Goal: Task Accomplishment & Management: Complete application form

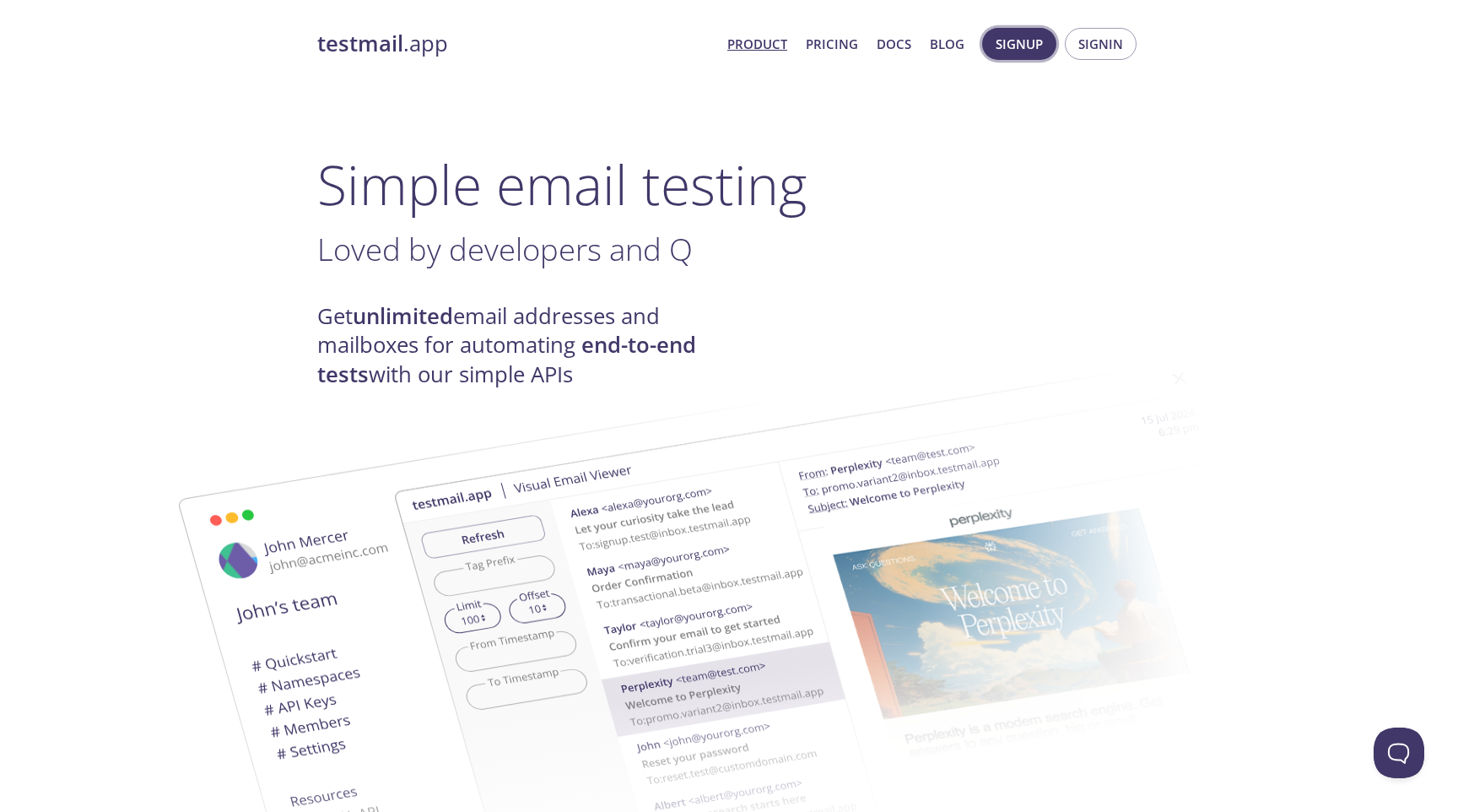
click at [1023, 48] on span "Signup" at bounding box center [1019, 44] width 47 height 22
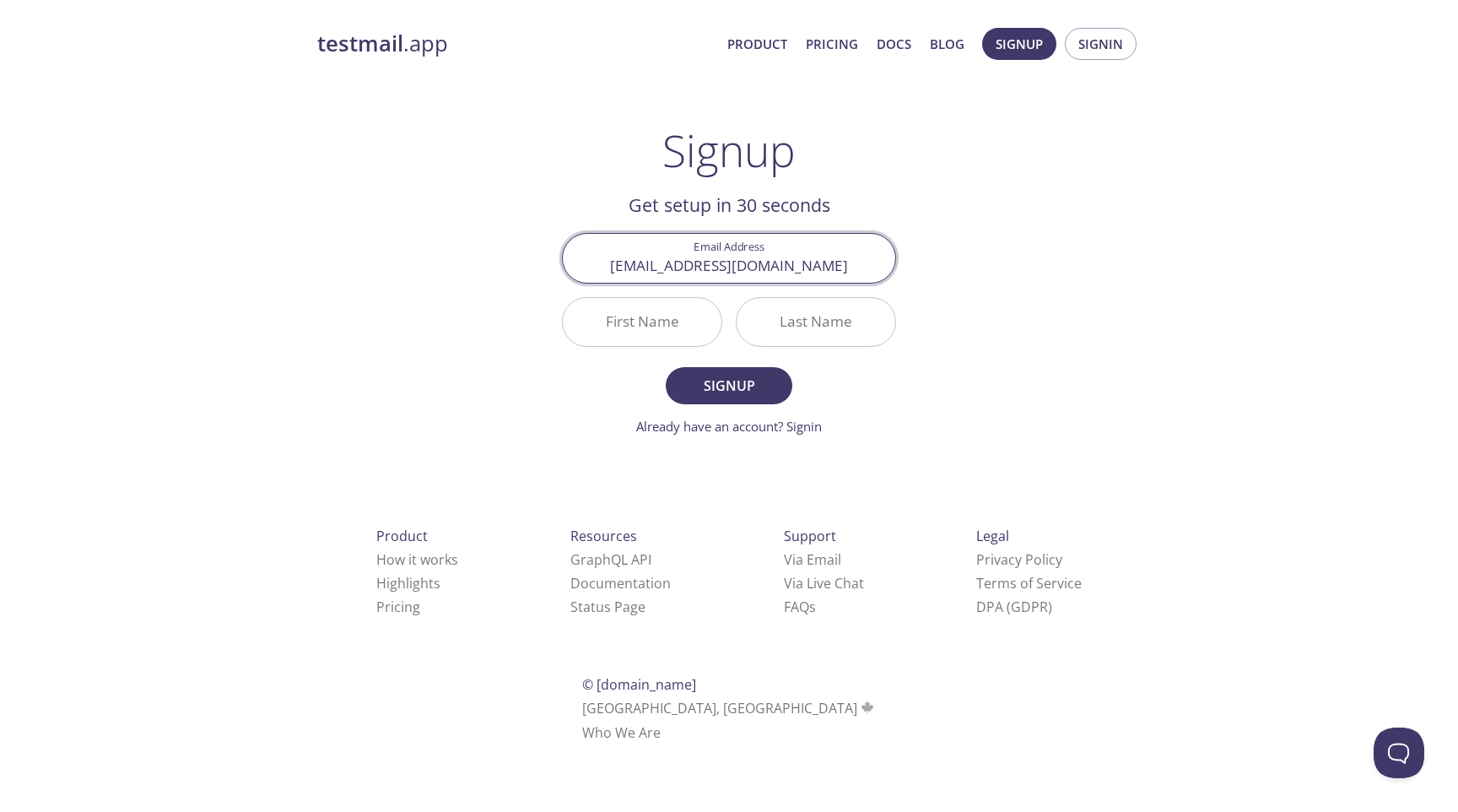
type input "[EMAIL_ADDRESS][DOMAIN_NAME]"
click at [619, 339] on input "First Name" at bounding box center [642, 322] width 159 height 48
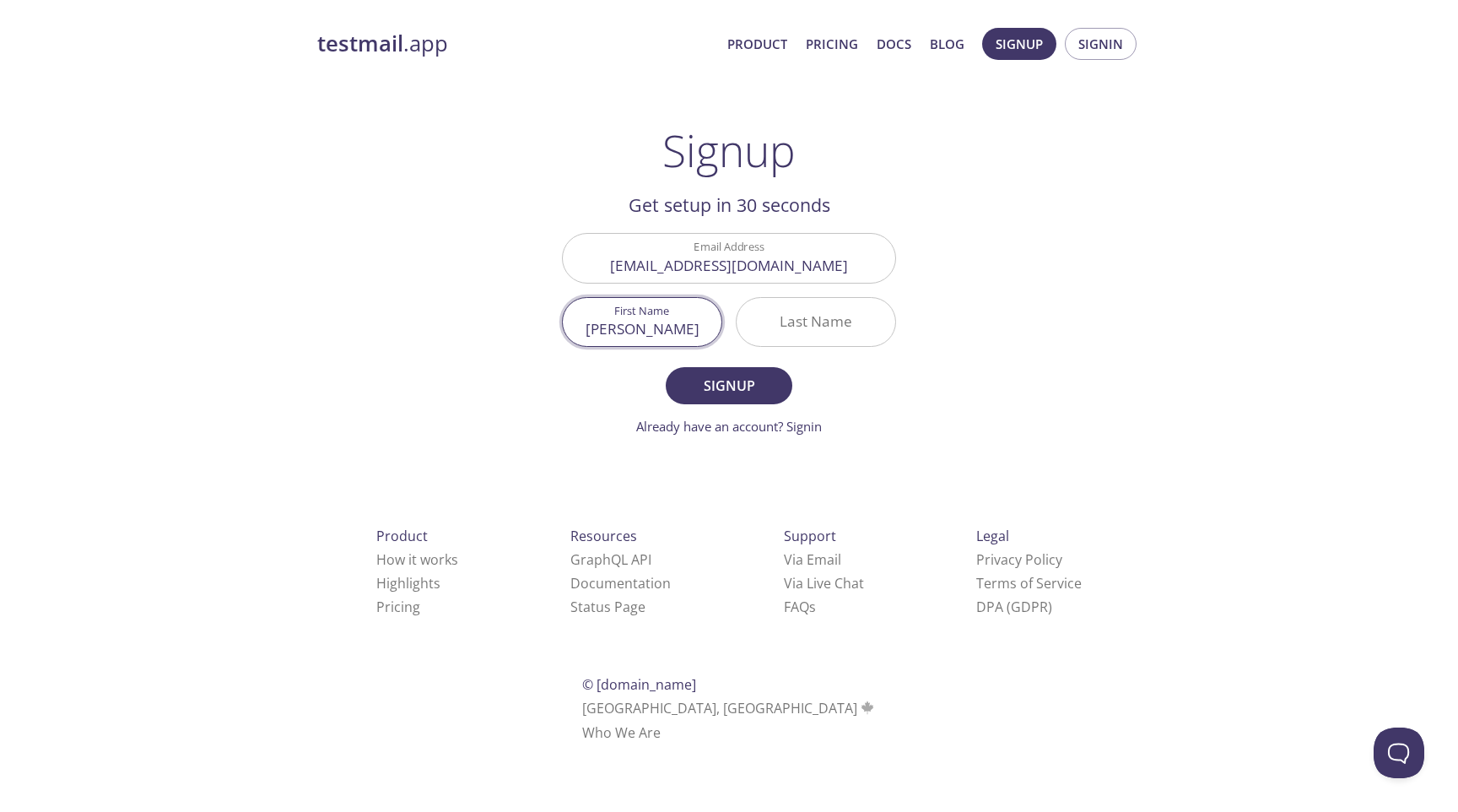
type input "[PERSON_NAME]"
click at [806, 314] on input "Last Name" at bounding box center [817, 322] width 159 height 48
type input "testing"
click at [755, 373] on button "Signup" at bounding box center [729, 386] width 127 height 38
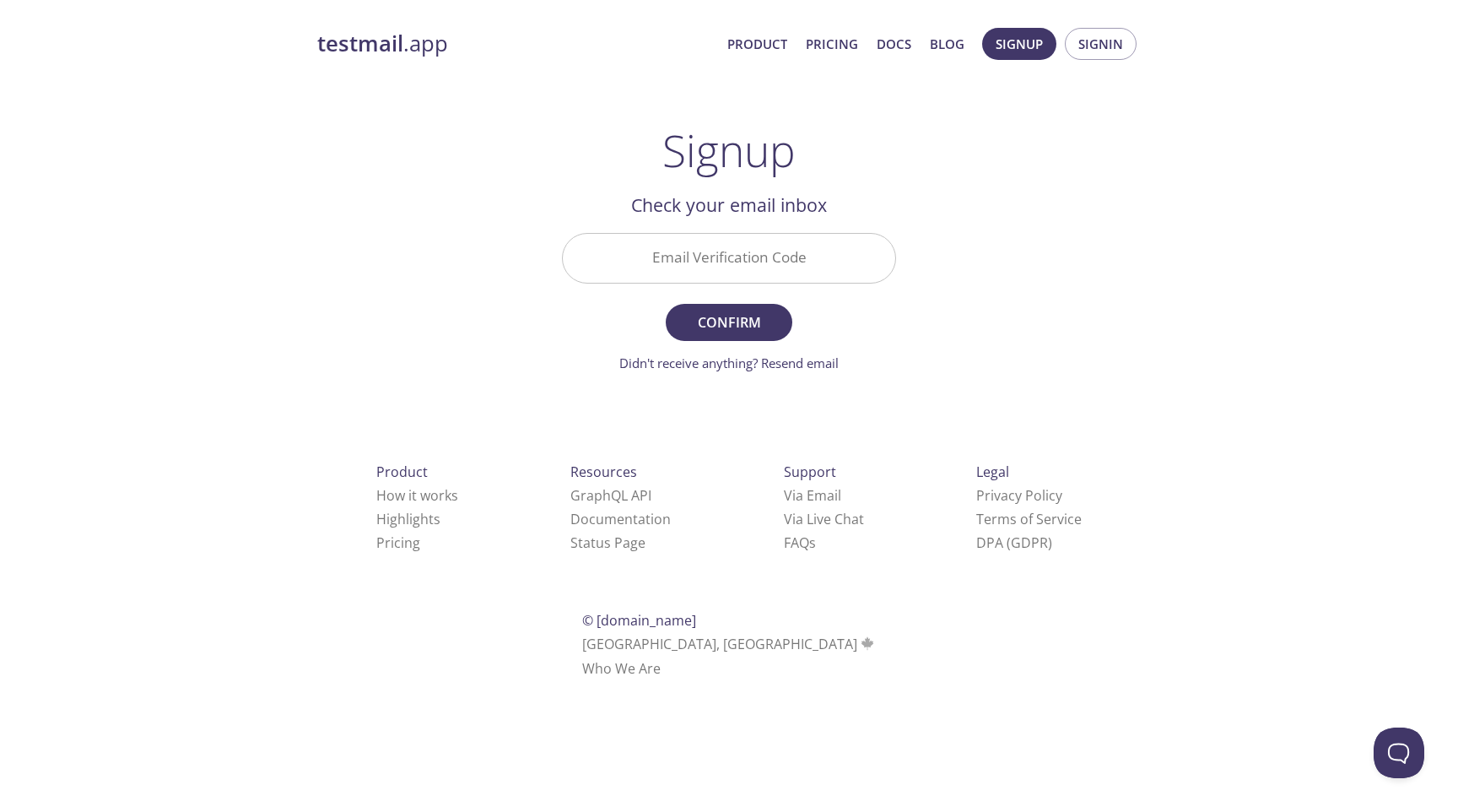
click at [698, 271] on input "Email Verification Code" at bounding box center [729, 258] width 332 height 48
paste input "VLKN431"
type input "VLKN431"
click at [708, 314] on span "Confirm" at bounding box center [729, 322] width 89 height 23
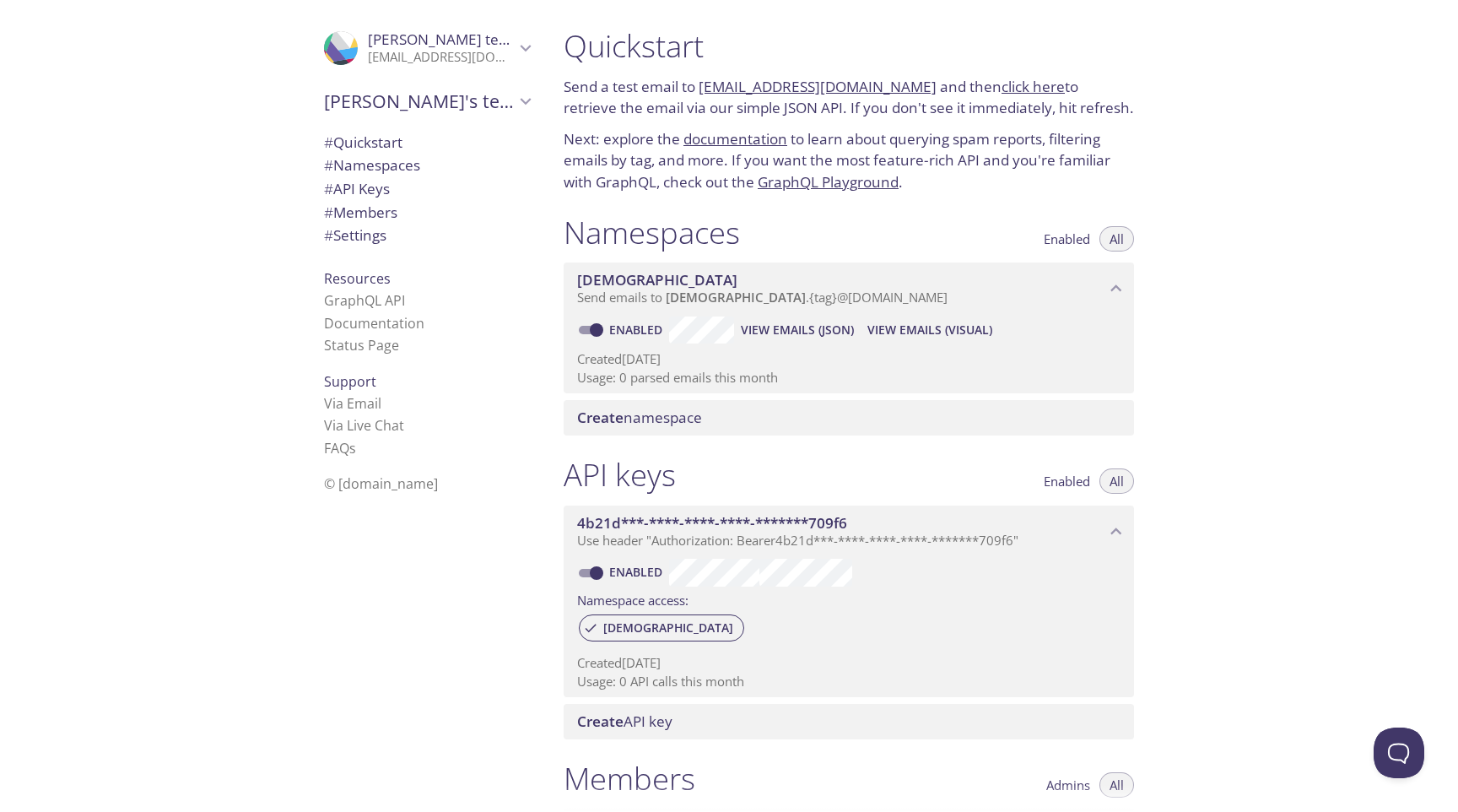
drag, startPoint x: 700, startPoint y: 90, endPoint x: 896, endPoint y: 90, distance: 196.0
click at [896, 90] on p "Send a test email to [EMAIL_ADDRESS][DOMAIN_NAME] and then click here to retrie…" at bounding box center [849, 97] width 571 height 43
copy link "[EMAIL_ADDRESS][DOMAIN_NAME]"
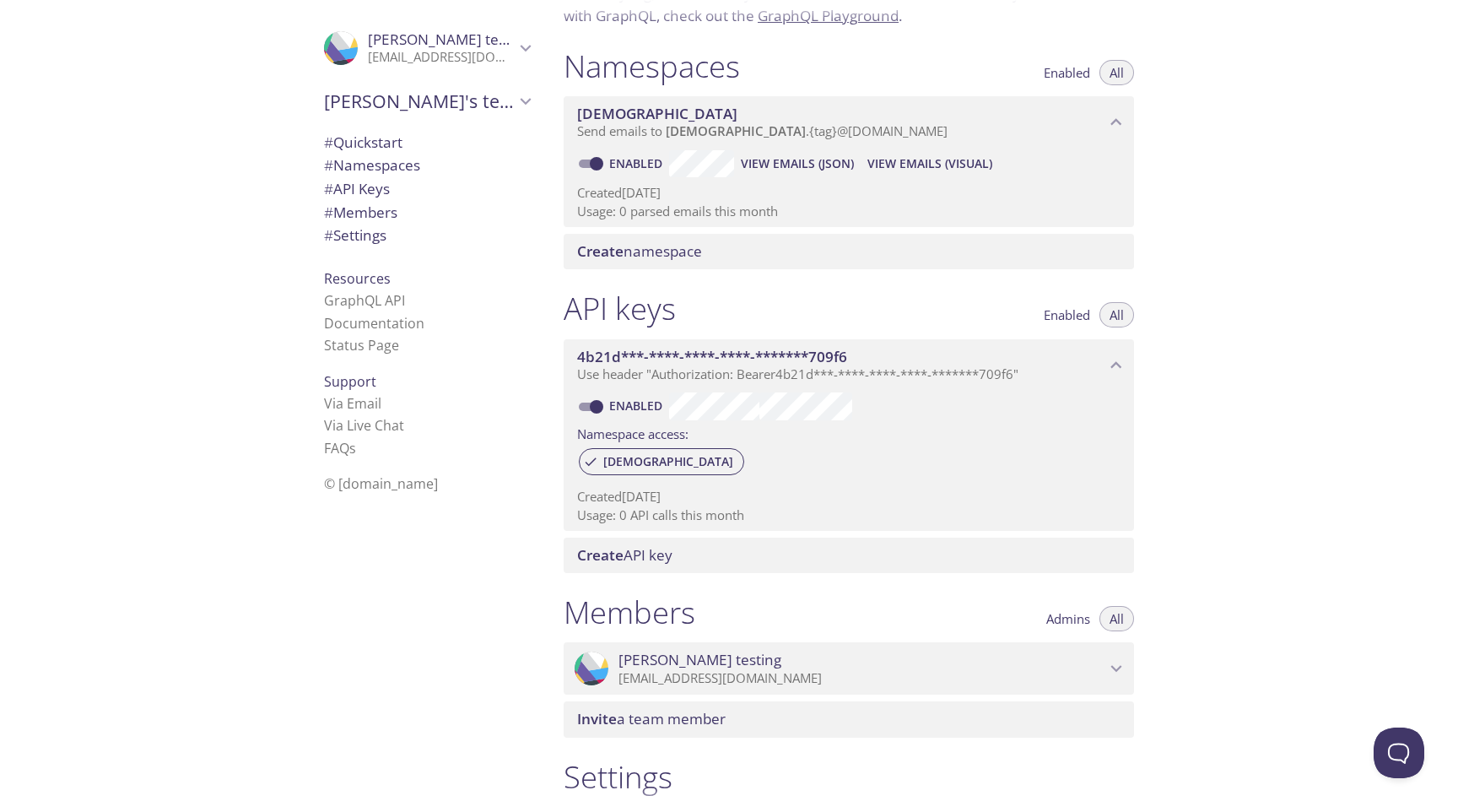
scroll to position [97, 0]
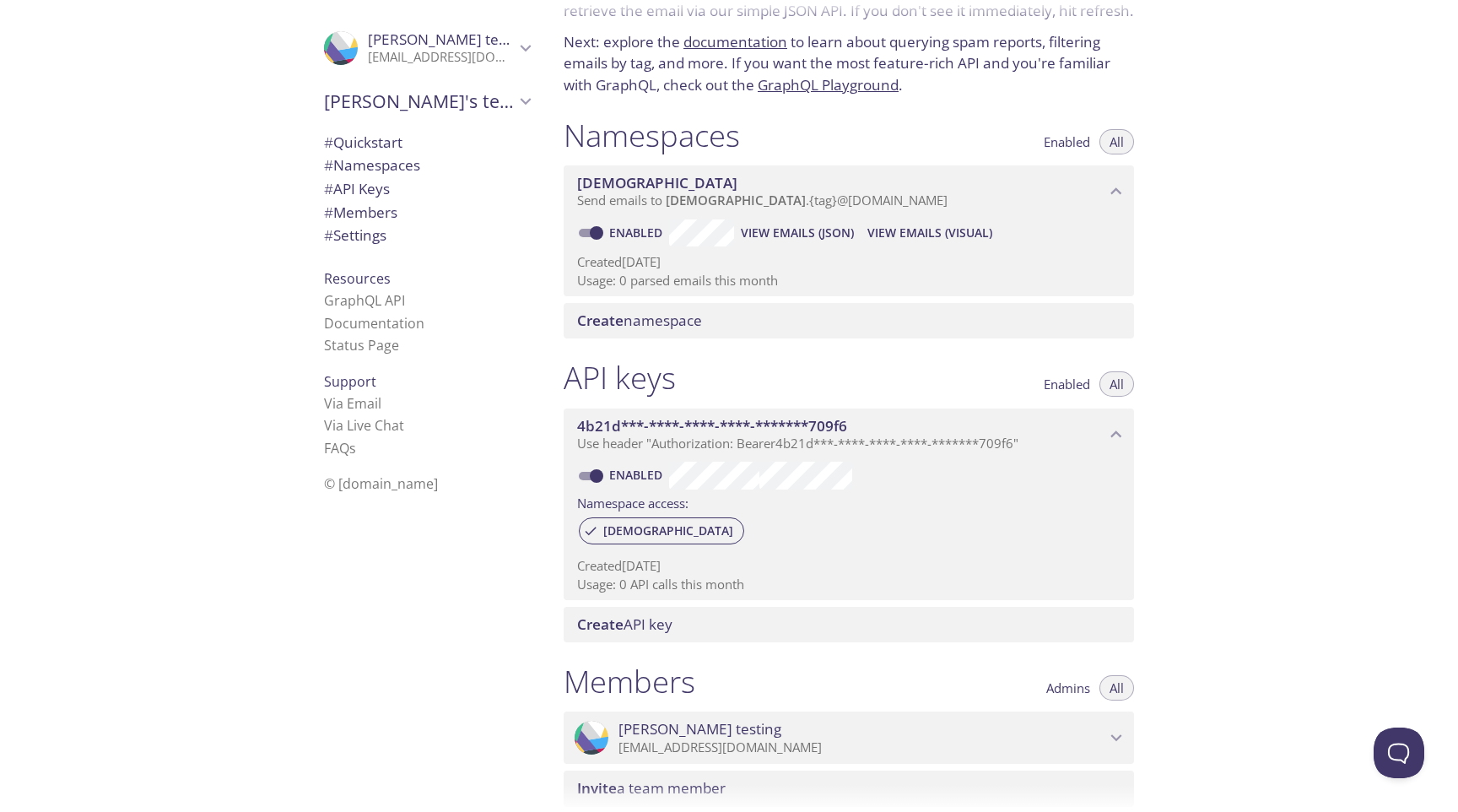
click at [760, 227] on span "View Emails (JSON)" at bounding box center [797, 232] width 113 height 21
